Goal: Check status: Check status

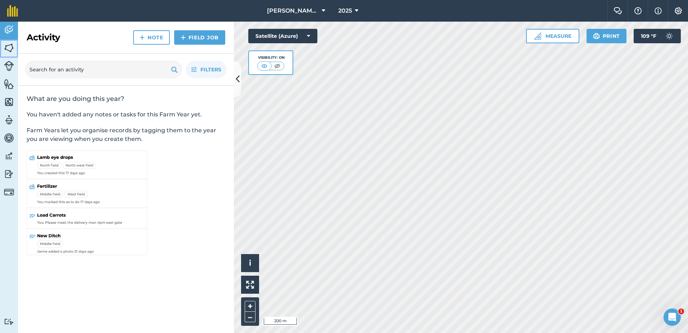
click at [5, 45] on img at bounding box center [9, 47] width 10 height 11
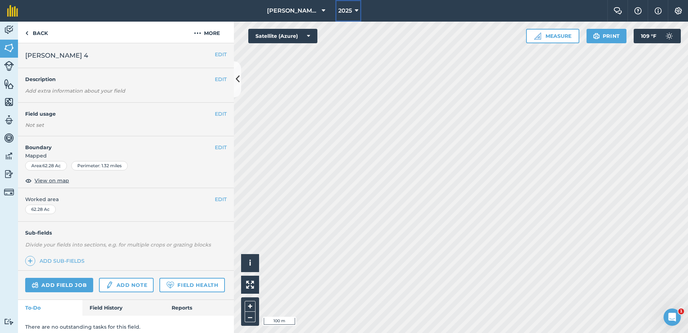
click at [356, 8] on icon at bounding box center [357, 10] width 4 height 9
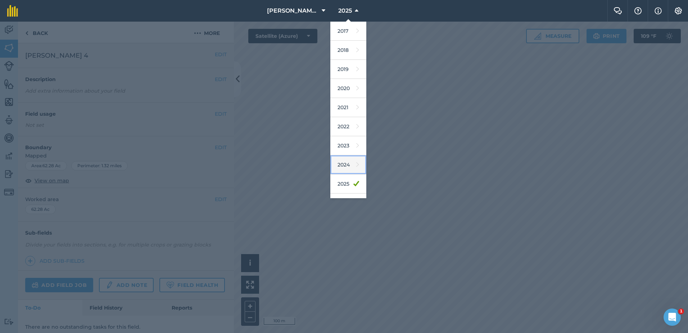
click at [347, 165] on link "2024" at bounding box center [349, 164] width 36 height 19
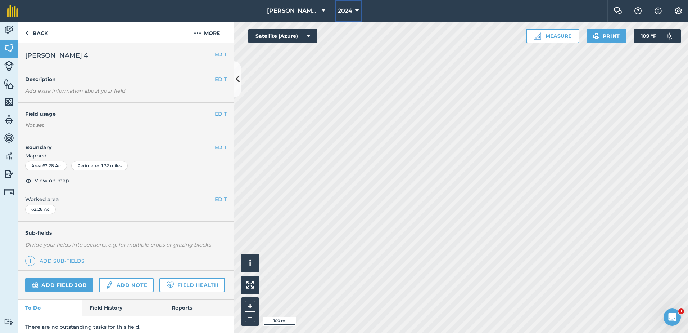
click at [357, 8] on icon at bounding box center [357, 10] width 4 height 9
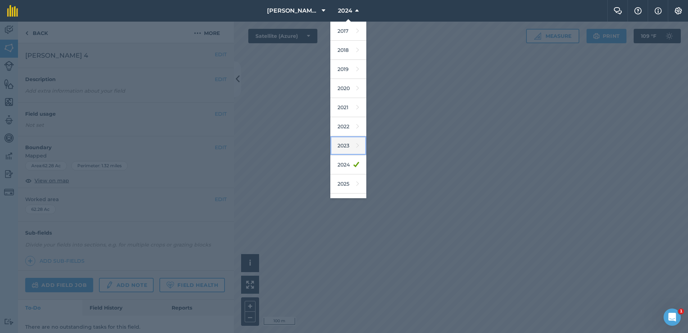
click at [349, 149] on link "2023" at bounding box center [349, 145] width 36 height 19
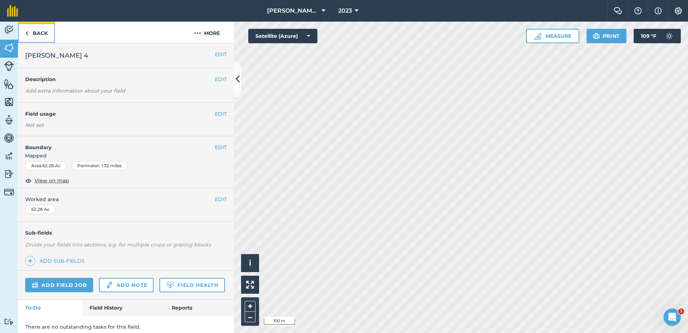
click at [24, 31] on link "Back" at bounding box center [36, 32] width 37 height 21
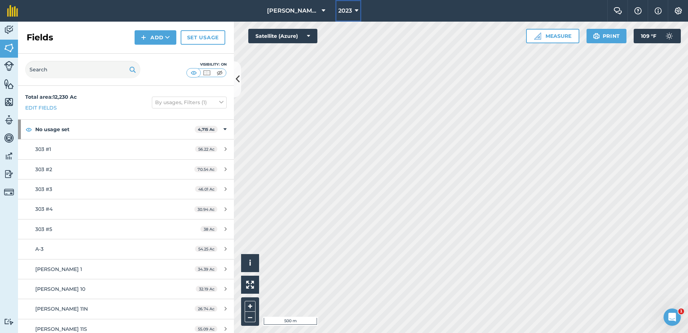
click at [357, 9] on icon at bounding box center [357, 10] width 4 height 9
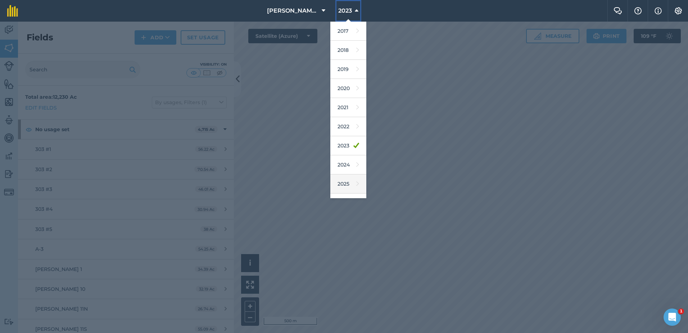
scroll to position [33, 0]
click at [345, 153] on link "2025" at bounding box center [349, 150] width 36 height 19
